Goal: Information Seeking & Learning: Learn about a topic

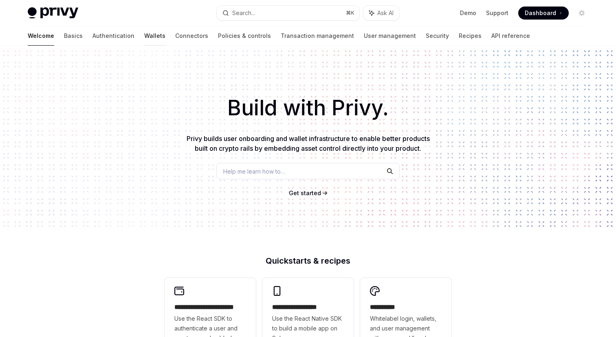
click at [144, 40] on link "Wallets" at bounding box center [154, 36] width 21 height 20
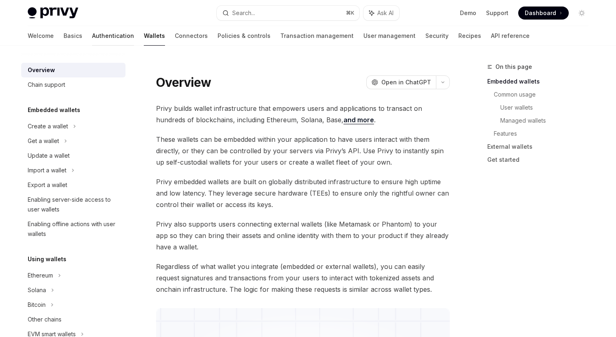
click at [92, 39] on link "Authentication" at bounding box center [113, 36] width 42 height 20
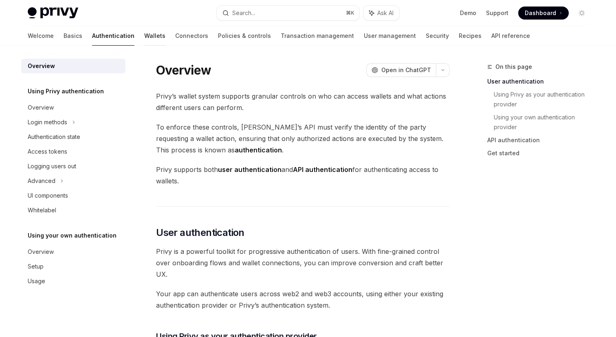
click at [144, 37] on link "Wallets" at bounding box center [154, 36] width 21 height 20
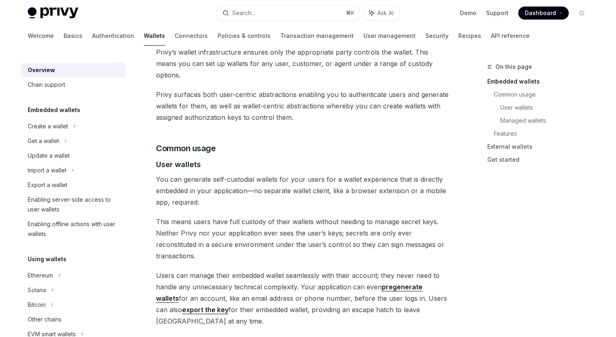
scroll to position [545, 0]
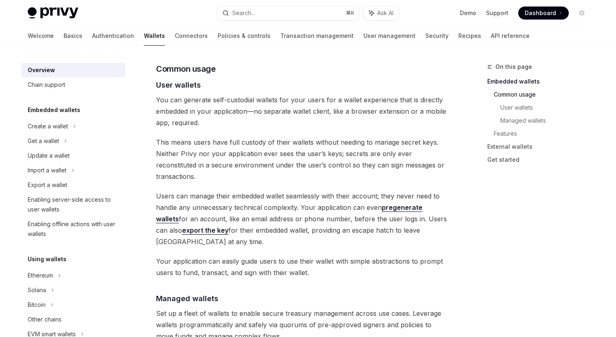
click at [297, 143] on span "This means users have full custody of their wallets without needing to manage s…" at bounding box center [303, 159] width 294 height 46
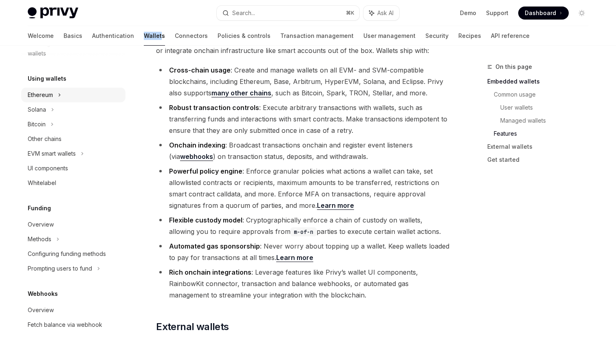
scroll to position [187, 0]
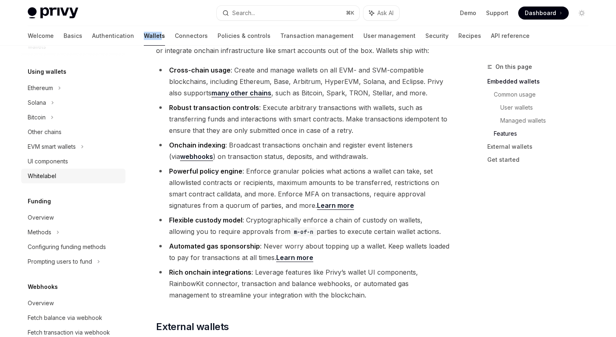
click at [49, 170] on link "Whitelabel" at bounding box center [73, 176] width 104 height 15
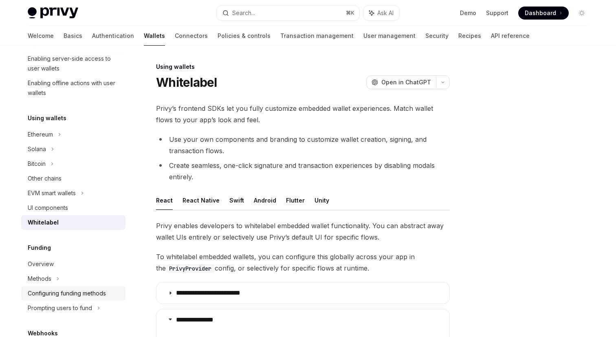
scroll to position [132, 0]
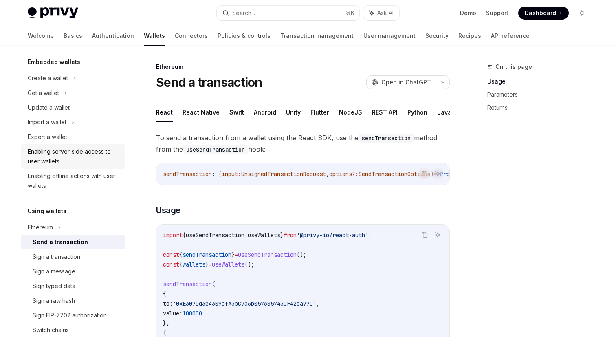
scroll to position [3, 0]
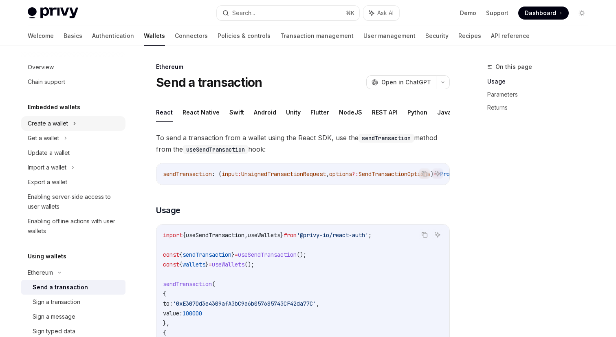
click at [64, 124] on div "Create a wallet" at bounding box center [48, 124] width 40 height 10
type textarea "*"
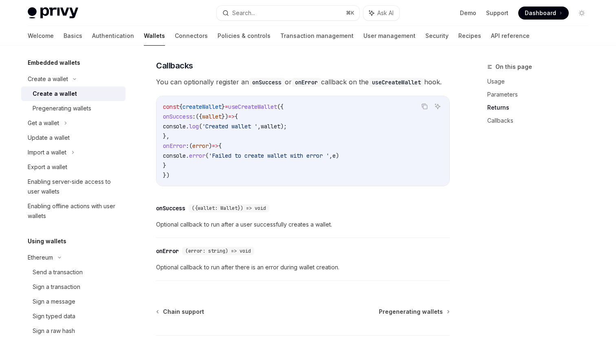
scroll to position [601, 0]
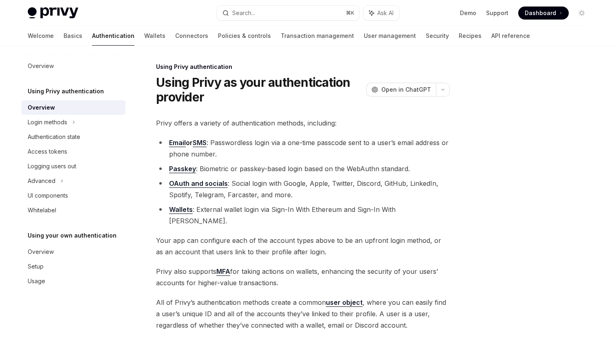
click at [102, 37] on div "Welcome Basics Authentication Wallets Connectors Policies & controls Transactio…" at bounding box center [279, 36] width 502 height 20
click at [144, 37] on link "Wallets" at bounding box center [154, 36] width 21 height 20
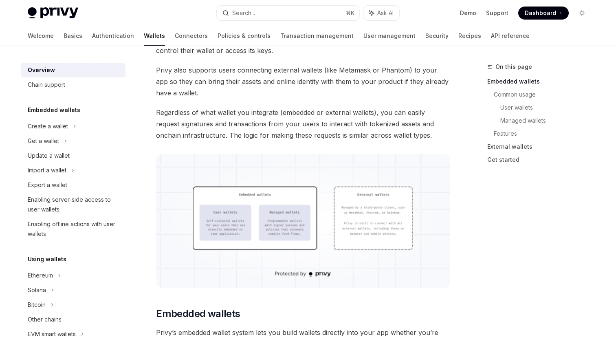
scroll to position [148, 0]
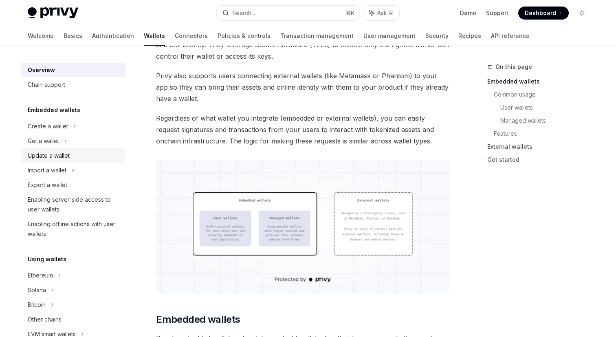
click at [65, 155] on div "Update a wallet" at bounding box center [49, 156] width 42 height 10
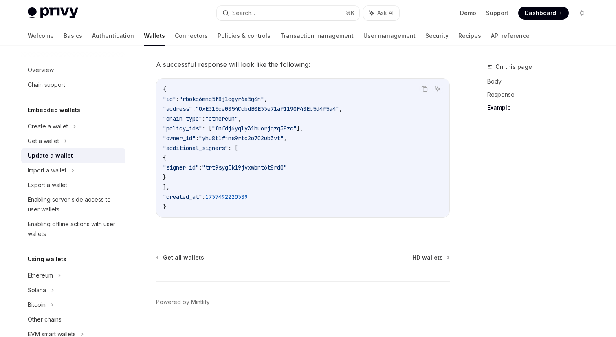
scroll to position [1003, 0]
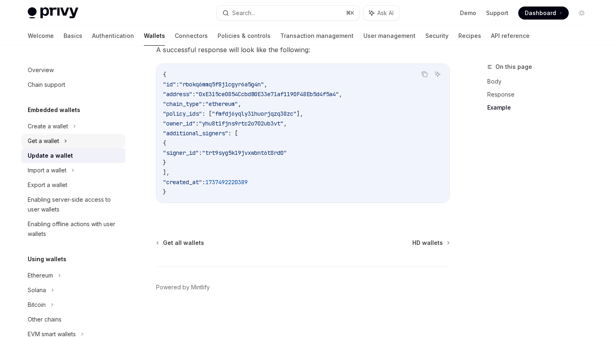
click at [48, 144] on div "Get a wallet" at bounding box center [43, 141] width 31 height 10
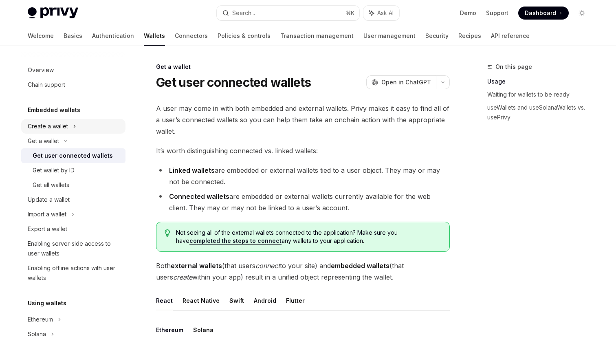
click at [73, 128] on icon at bounding box center [74, 126] width 3 height 10
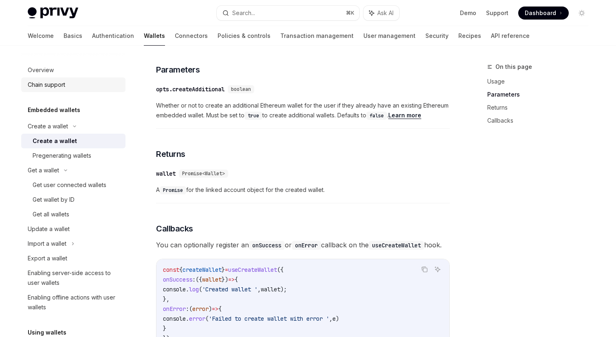
scroll to position [362, 0]
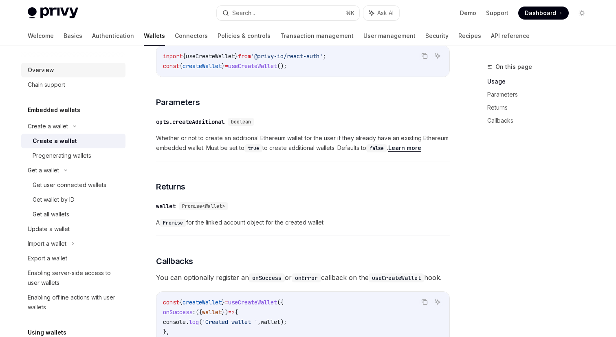
click at [63, 73] on div "Overview" at bounding box center [74, 70] width 93 height 10
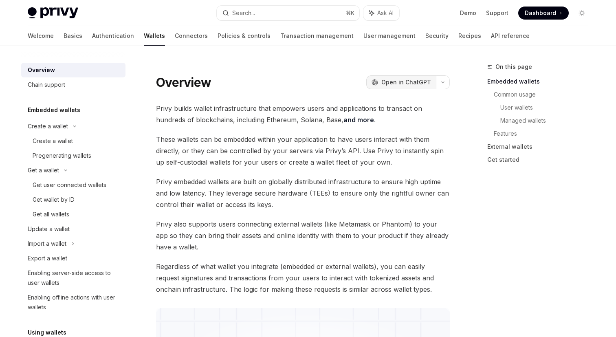
click at [394, 85] on span "Open in ChatGPT" at bounding box center [406, 82] width 50 height 8
type textarea "*"
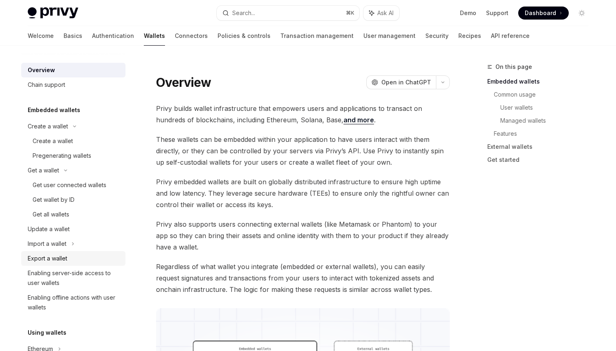
click at [69, 252] on link "Export a wallet" at bounding box center [73, 258] width 104 height 15
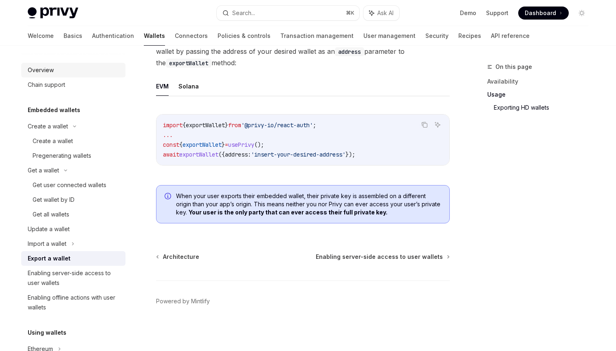
click at [67, 74] on div "Overview" at bounding box center [74, 70] width 93 height 10
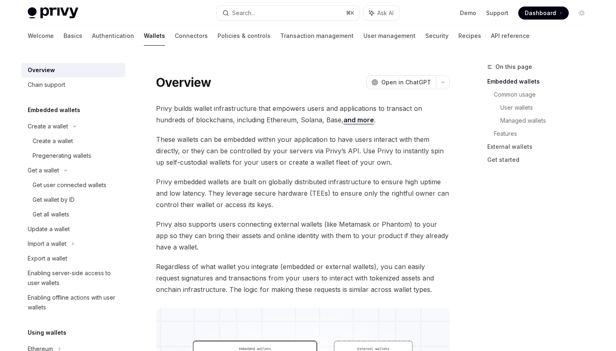
click at [67, 74] on div "Overview" at bounding box center [74, 70] width 93 height 10
click at [210, 159] on span "These wallets can be embedded within your application to have users interact wi…" at bounding box center [303, 151] width 294 height 34
click at [81, 81] on div "Chain support" at bounding box center [74, 85] width 93 height 10
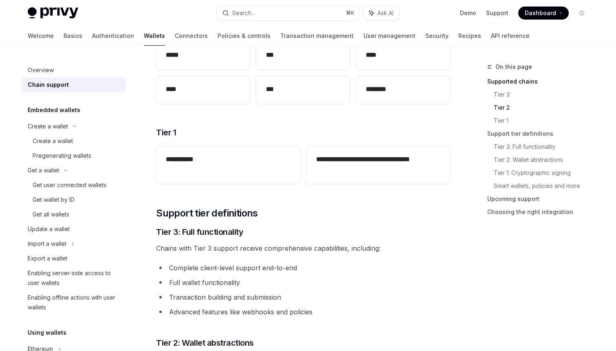
scroll to position [304, 0]
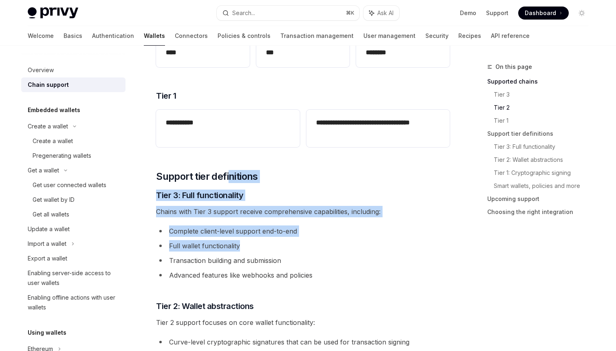
drag, startPoint x: 231, startPoint y: 175, endPoint x: 246, endPoint y: 253, distance: 79.3
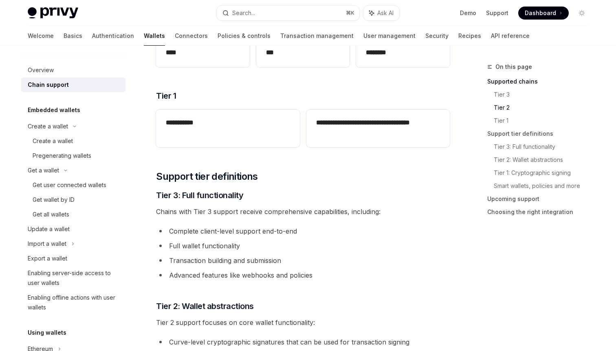
click at [243, 260] on li "Transaction building and submission" at bounding box center [303, 260] width 294 height 11
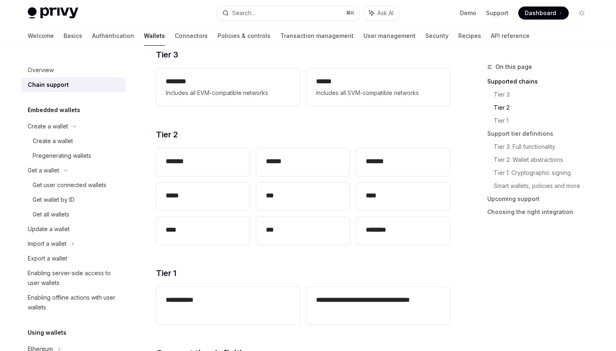
scroll to position [0, 0]
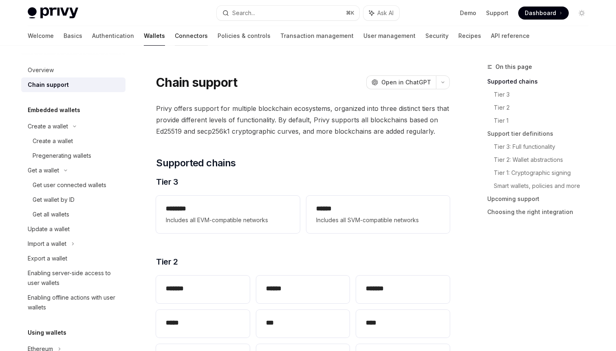
click at [175, 39] on link "Connectors" at bounding box center [191, 36] width 33 height 20
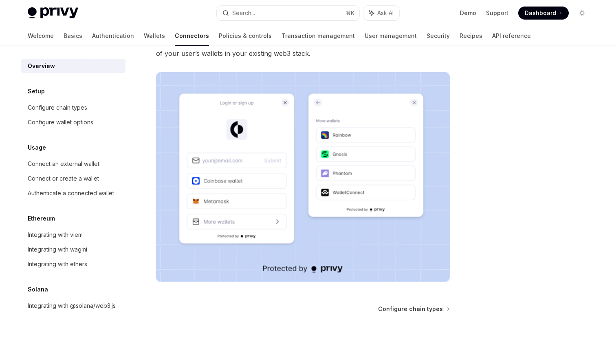
scroll to position [172, 0]
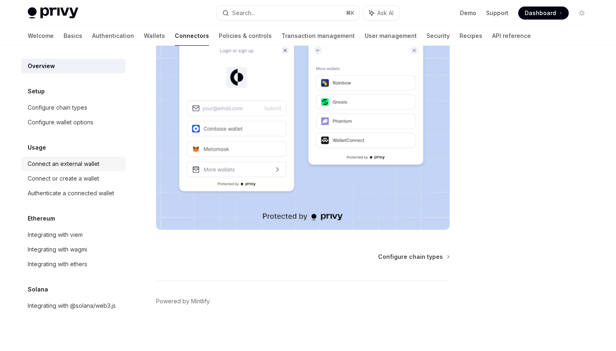
click at [77, 162] on div "Connect an external wallet" at bounding box center [64, 164] width 72 height 10
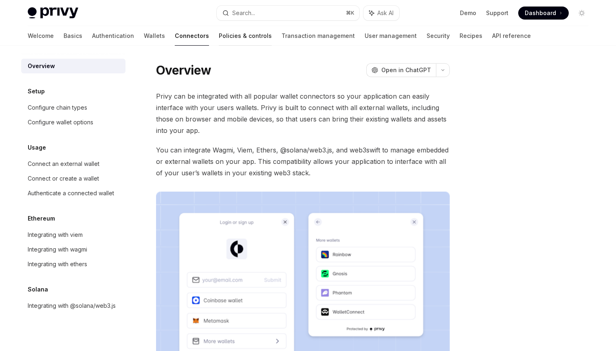
click at [219, 41] on link "Policies & controls" at bounding box center [245, 36] width 53 height 20
type textarea "*"
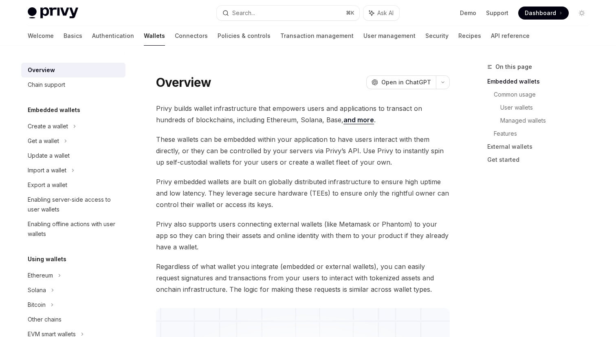
scroll to position [299, 0]
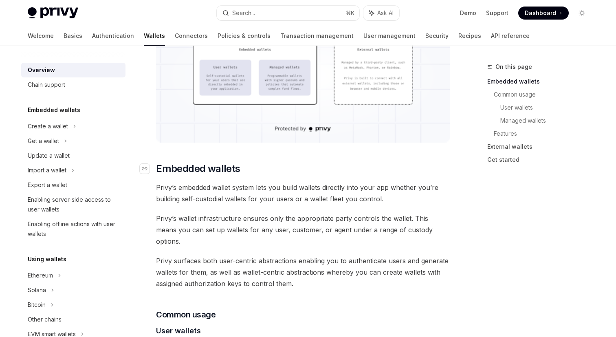
click at [295, 174] on h2 "​ Embedded wallets" at bounding box center [303, 168] width 294 height 13
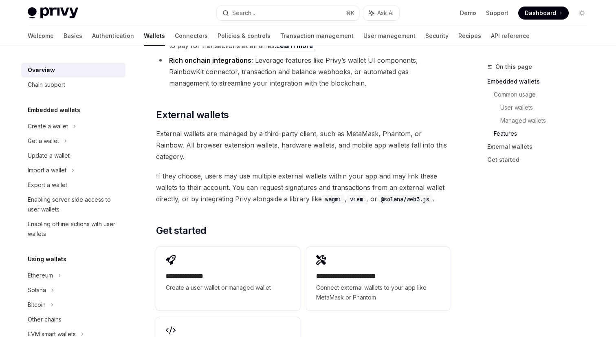
scroll to position [1164, 0]
click at [148, 109] on div "Navigate to header" at bounding box center [145, 114] width 10 height 10
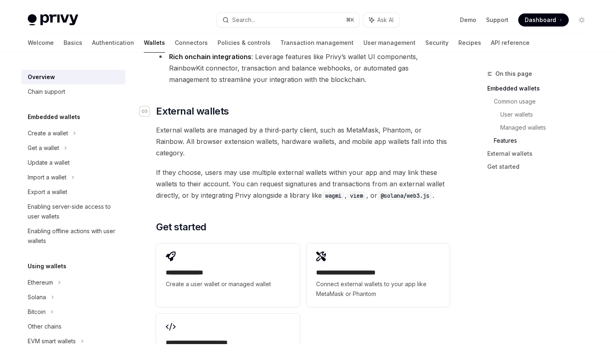
scroll to position [1175, 0]
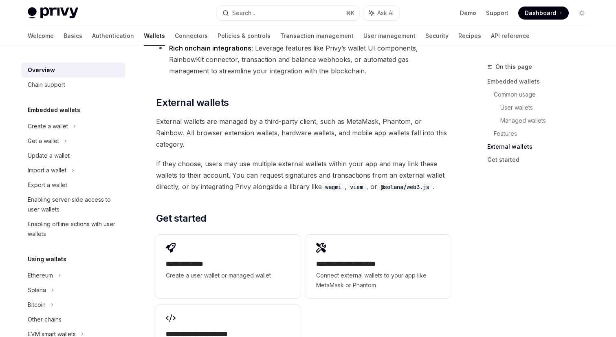
type textarea "*"
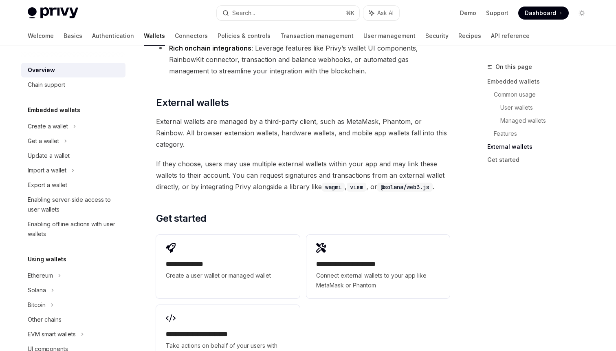
click at [407, 158] on span "If they choose, users may use multiple external wallets within your app and may…" at bounding box center [303, 175] width 294 height 34
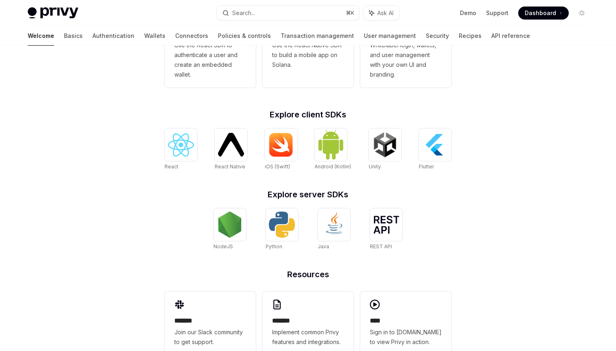
scroll to position [297, 0]
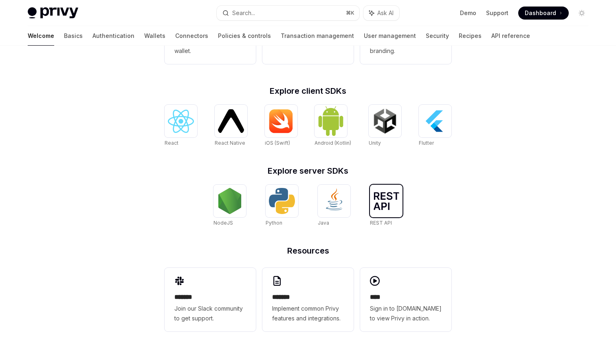
click at [398, 202] on img at bounding box center [386, 201] width 26 height 18
